Goal: Transaction & Acquisition: Purchase product/service

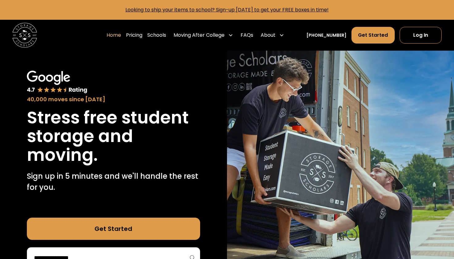
scroll to position [52, 0]
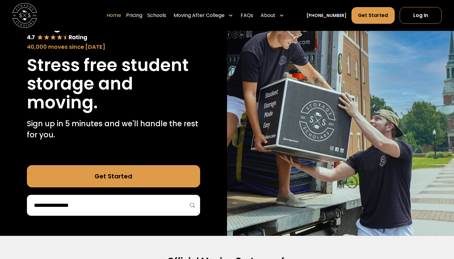
click at [139, 173] on link "Get Started" at bounding box center [113, 176] width 173 height 22
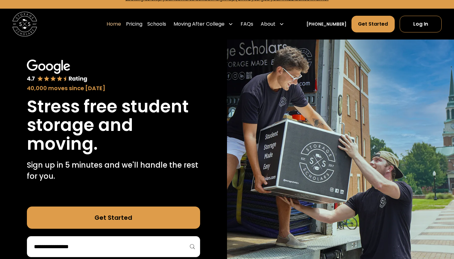
scroll to position [12, 0]
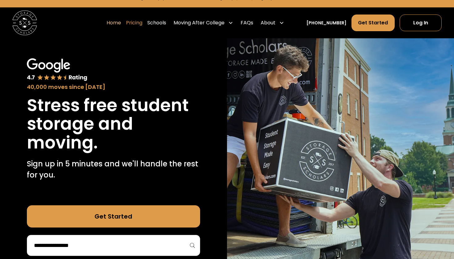
click at [142, 23] on link "Pricing" at bounding box center [134, 22] width 16 height 17
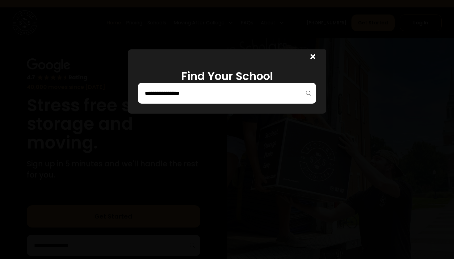
click at [224, 97] on input "search" at bounding box center [227, 93] width 166 height 10
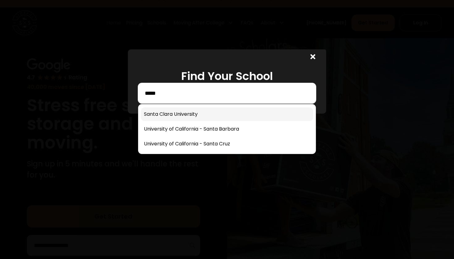
type input "*****"
click at [182, 113] on link at bounding box center [227, 114] width 172 height 14
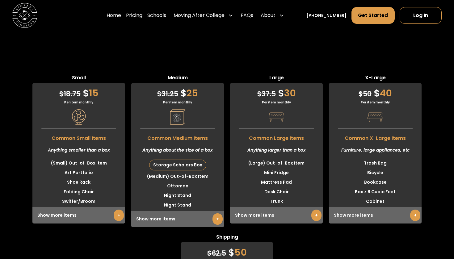
scroll to position [1658, 0]
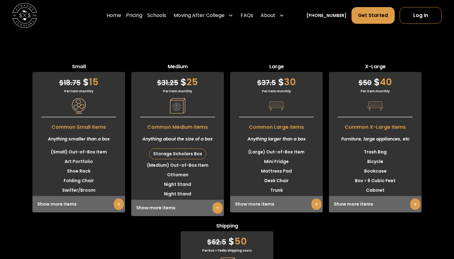
drag, startPoint x: 188, startPoint y: 170, endPoint x: 253, endPoint y: 184, distance: 66.0
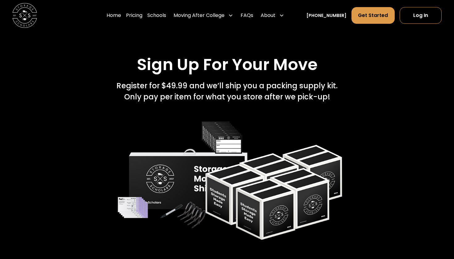
scroll to position [1004, 0]
